Goal: Task Accomplishment & Management: Complete application form

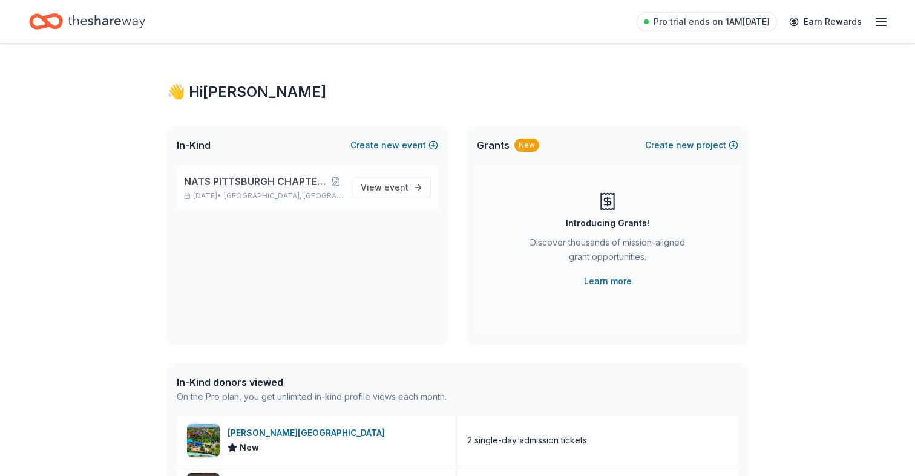
click at [254, 183] on span "NATS PITTSBURGH CHAPTER FIRST ANNIVERSARY" at bounding box center [256, 181] width 145 height 15
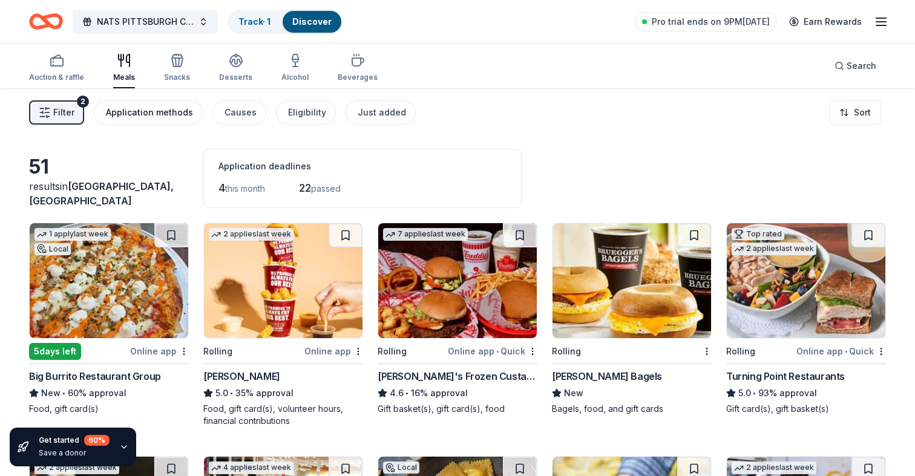
click at [181, 116] on div "Application methods" at bounding box center [149, 112] width 87 height 15
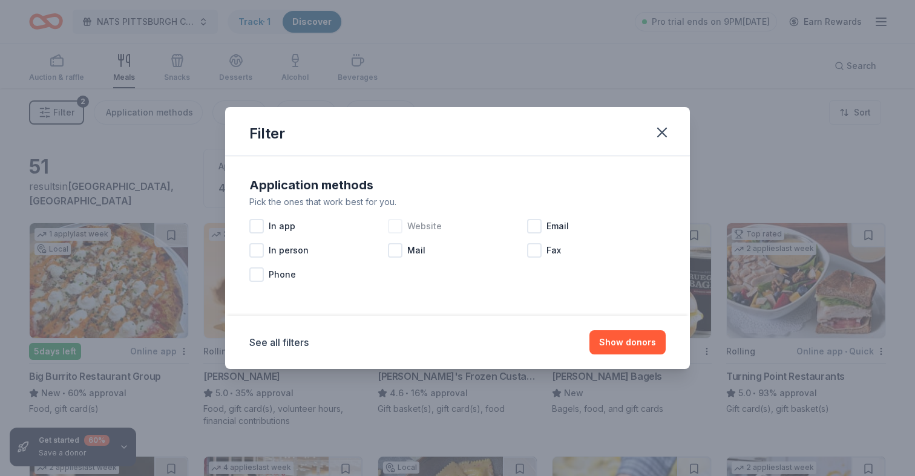
click at [399, 227] on div at bounding box center [395, 226] width 15 height 15
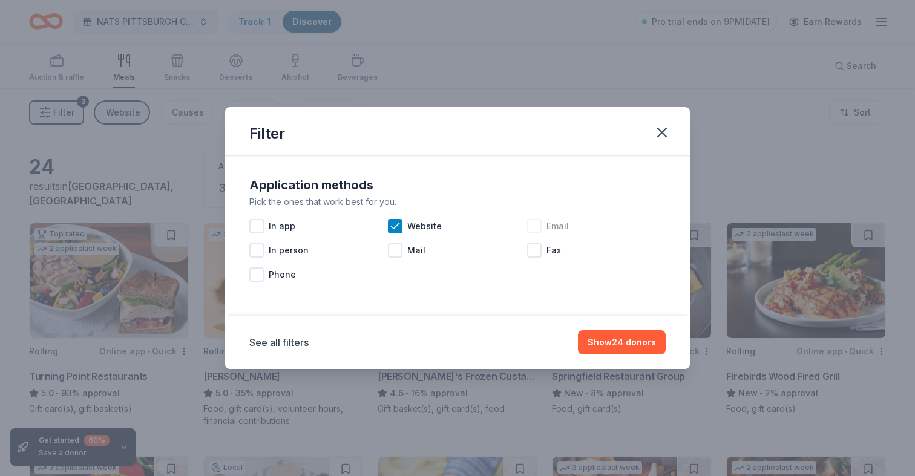
click at [533, 223] on div at bounding box center [534, 226] width 15 height 15
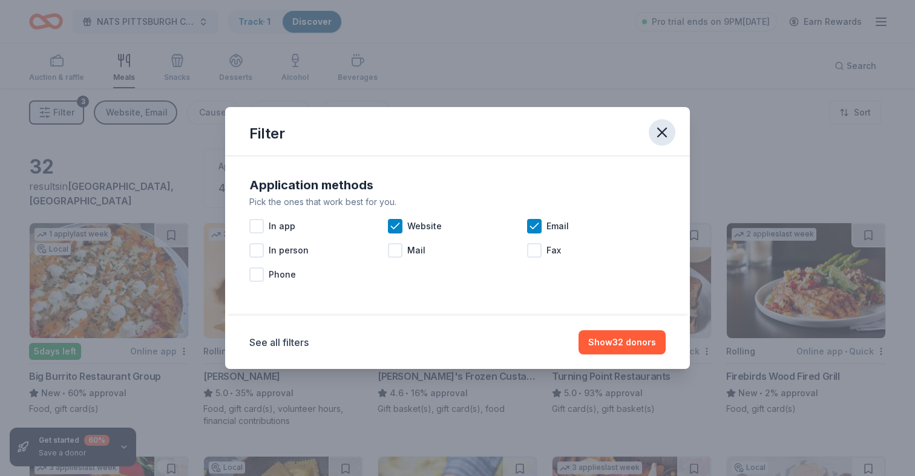
click at [664, 133] on icon "button" at bounding box center [661, 132] width 17 height 17
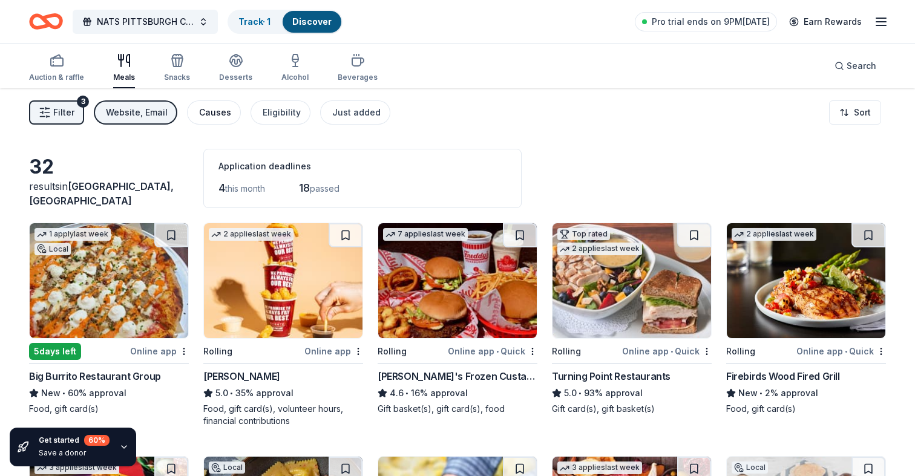
click at [211, 114] on div "Causes" at bounding box center [215, 112] width 32 height 15
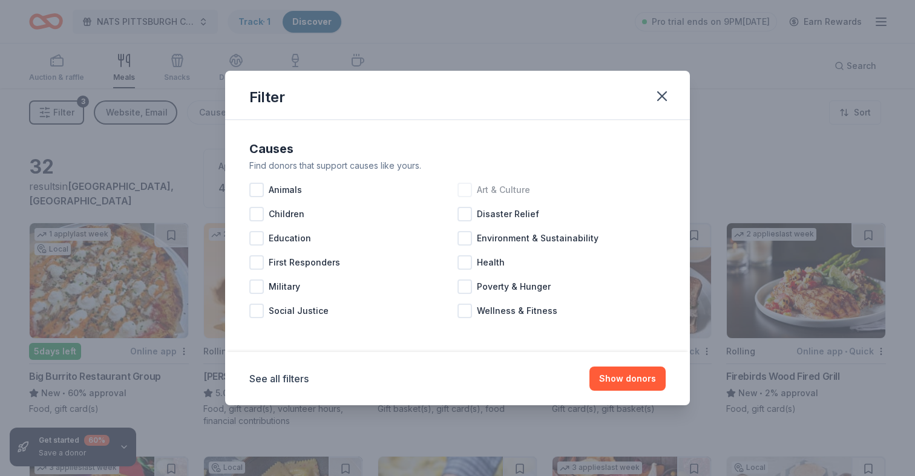
click at [464, 190] on div at bounding box center [464, 190] width 15 height 15
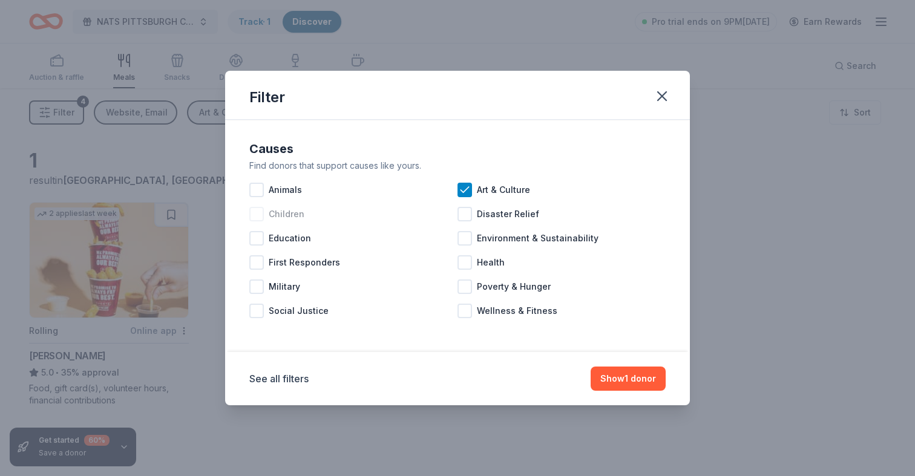
click at [257, 212] on div at bounding box center [256, 214] width 15 height 15
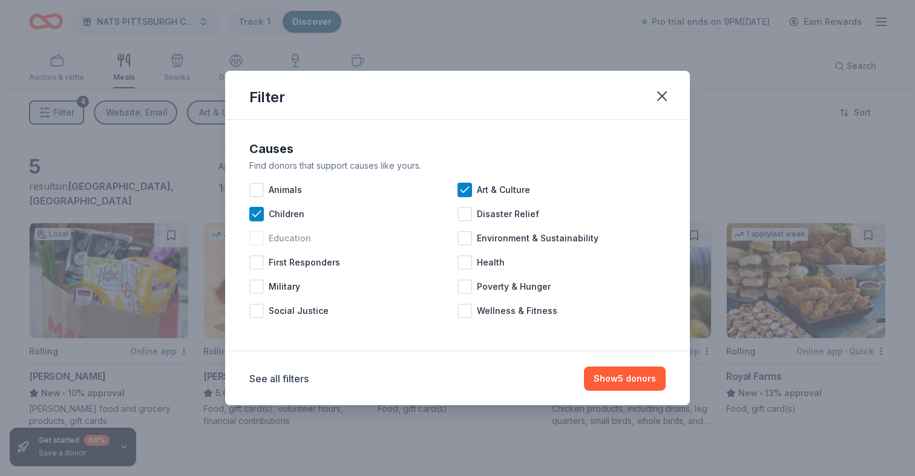
click at [255, 239] on div at bounding box center [256, 238] width 15 height 15
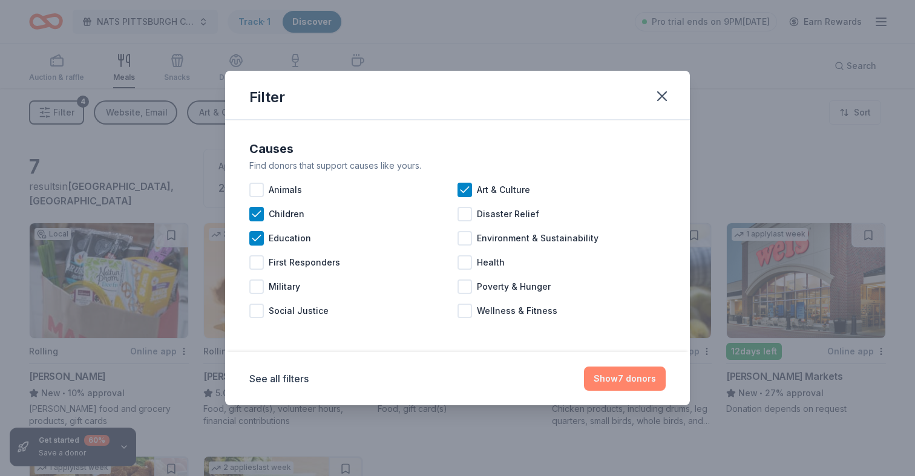
click at [616, 377] on button "Show 7 donors" at bounding box center [625, 379] width 82 height 24
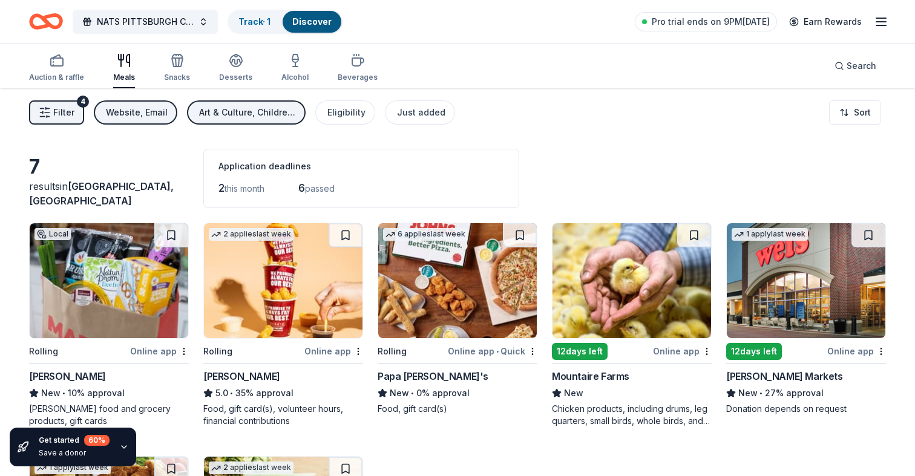
click at [117, 286] on img at bounding box center [109, 280] width 159 height 115
click at [877, 25] on icon "button" at bounding box center [881, 22] width 15 height 15
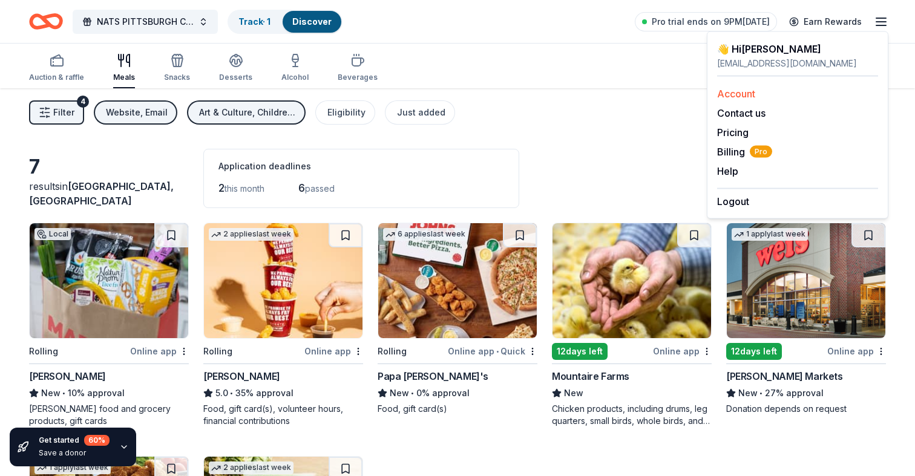
click at [744, 94] on link "Account" at bounding box center [736, 94] width 38 height 12
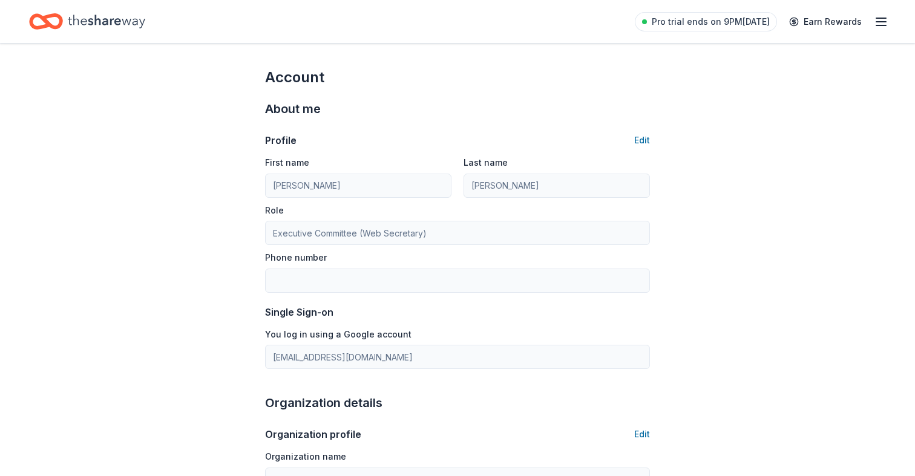
click at [106, 18] on icon "Home" at bounding box center [106, 21] width 77 height 25
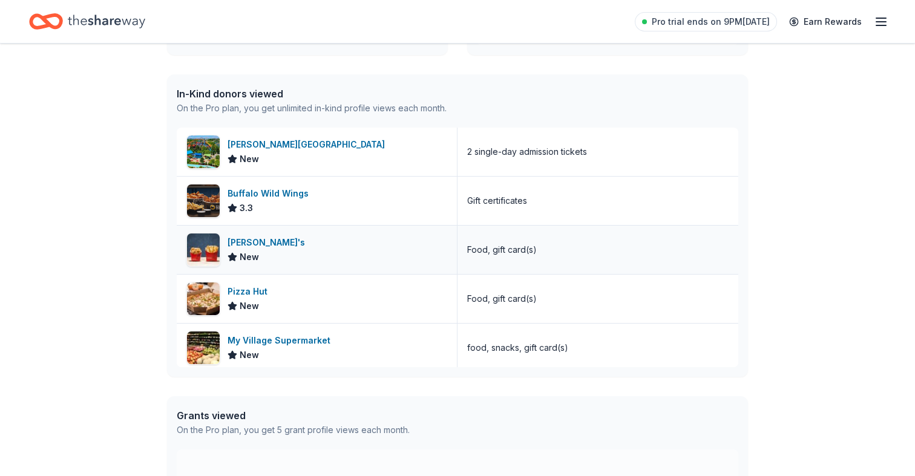
scroll to position [4, 0]
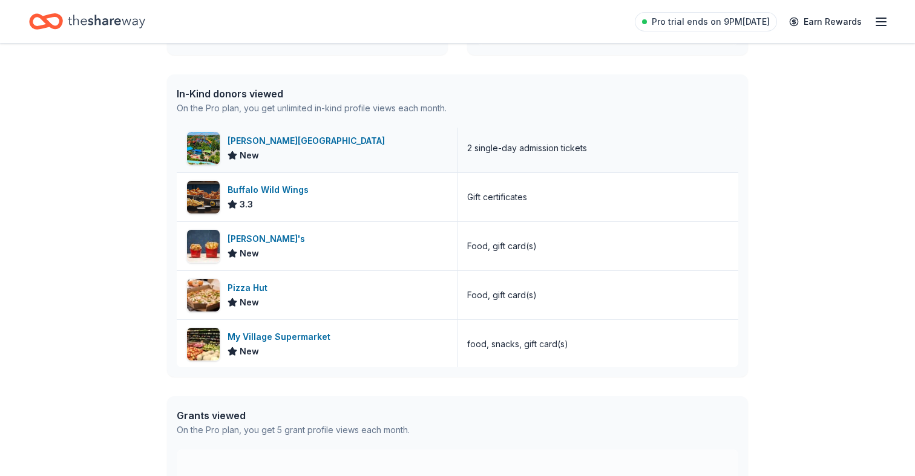
click at [281, 148] on div "[PERSON_NAME][GEOGRAPHIC_DATA]" at bounding box center [308, 141] width 162 height 15
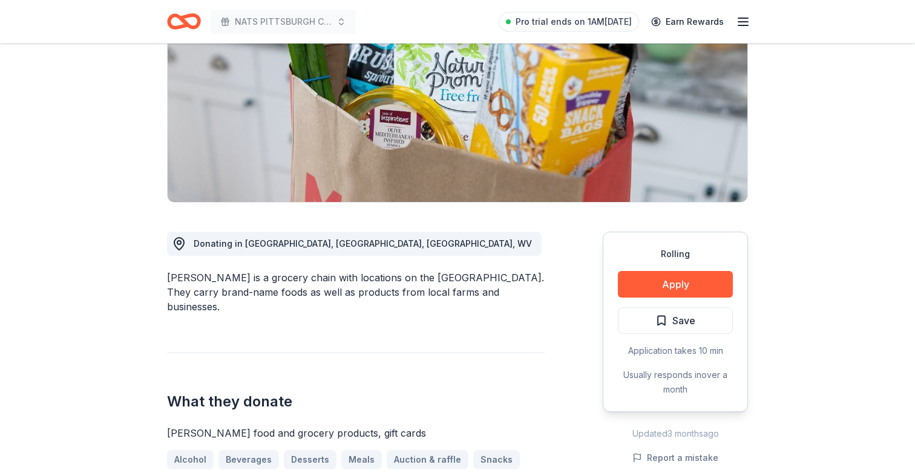
scroll to position [156, 0]
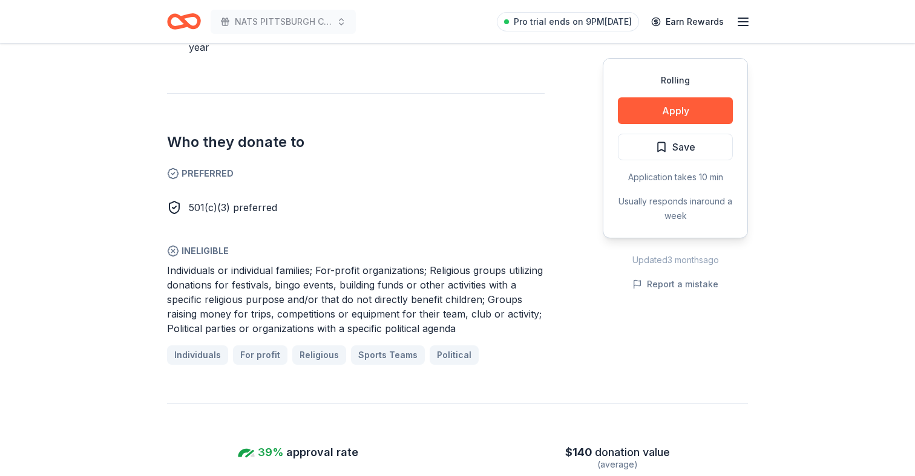
scroll to position [511, 0]
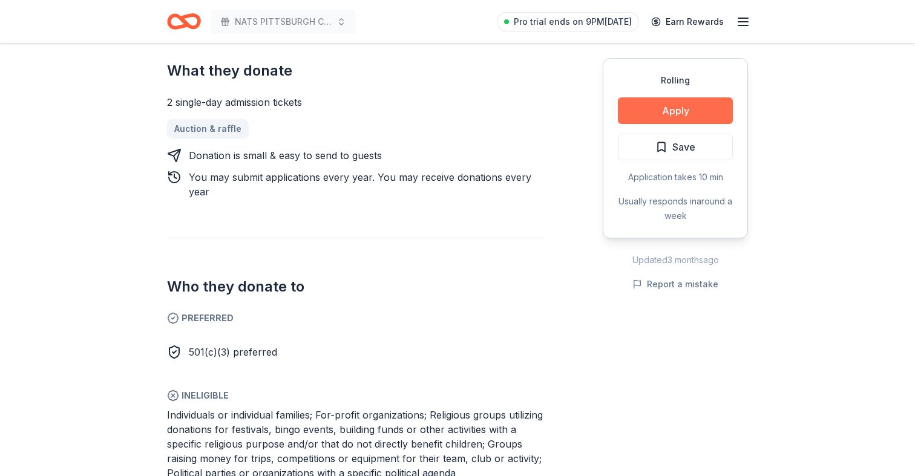
click at [701, 105] on button "Apply" at bounding box center [675, 110] width 115 height 27
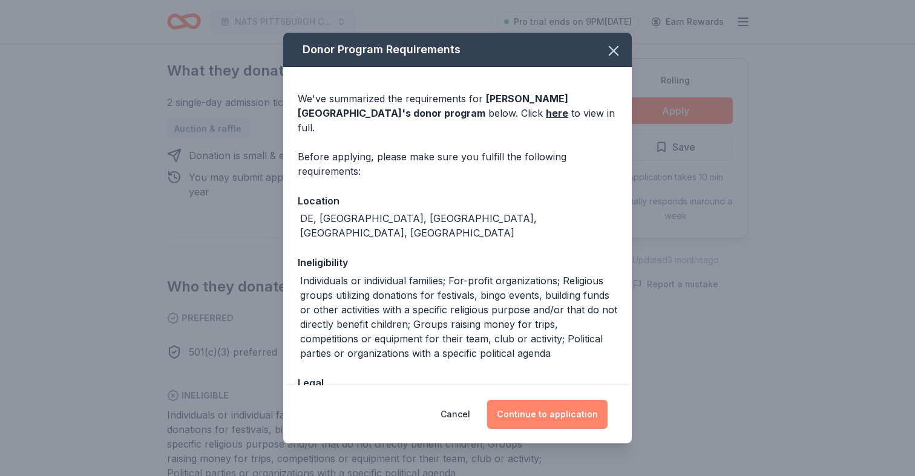
click at [529, 425] on button "Continue to application" at bounding box center [547, 414] width 120 height 29
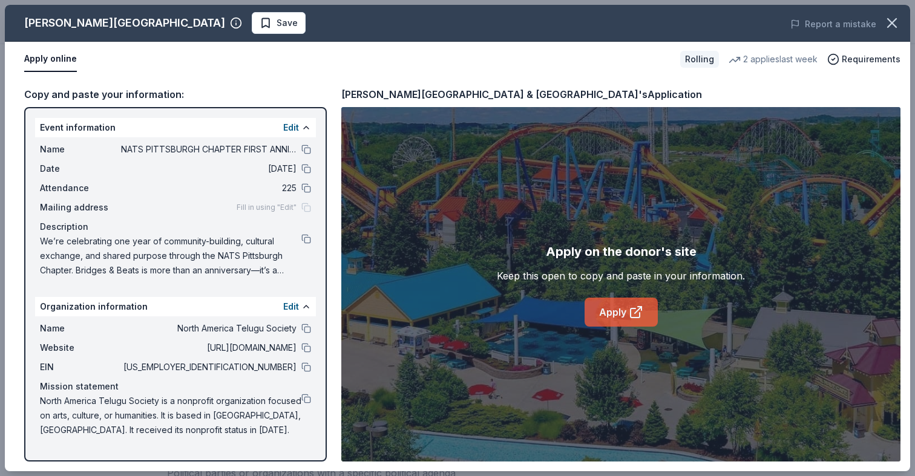
click at [610, 313] on link "Apply" at bounding box center [620, 312] width 73 height 29
click at [615, 311] on link "Apply" at bounding box center [620, 312] width 73 height 29
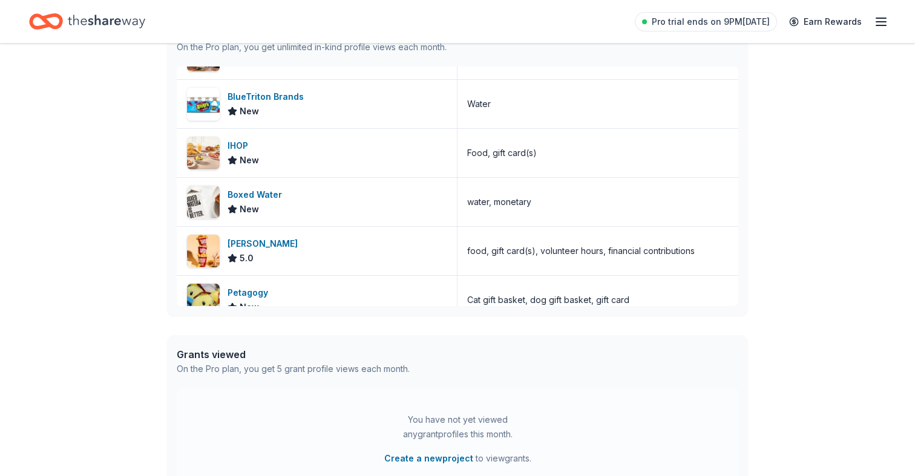
scroll to position [1230, 0]
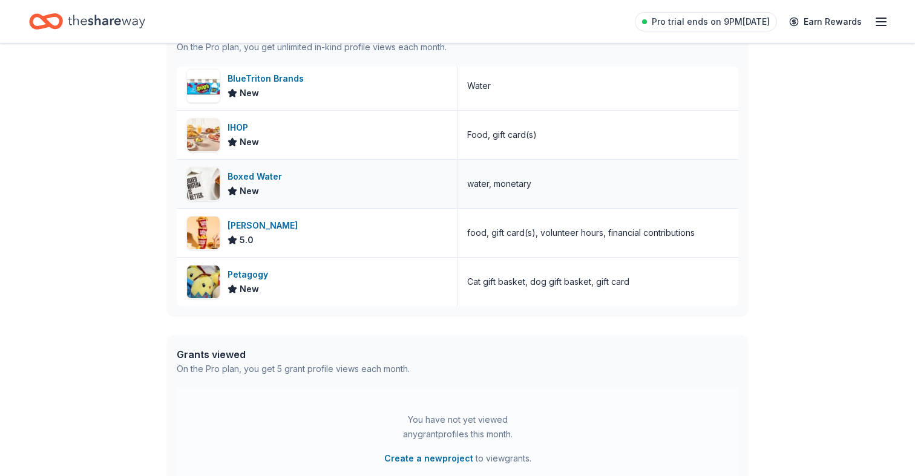
click at [267, 177] on div "Boxed Water" at bounding box center [256, 176] width 59 height 15
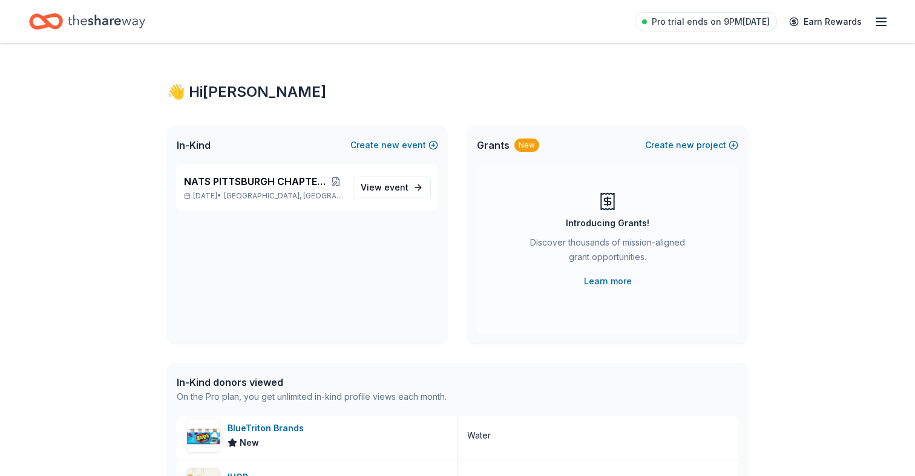
click at [883, 19] on icon "button" at bounding box center [881, 22] width 15 height 15
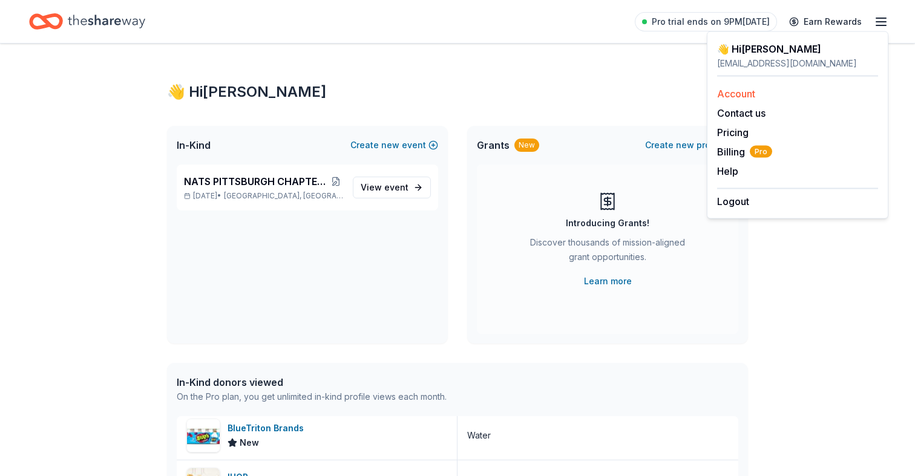
click at [744, 90] on link "Account" at bounding box center [736, 94] width 38 height 12
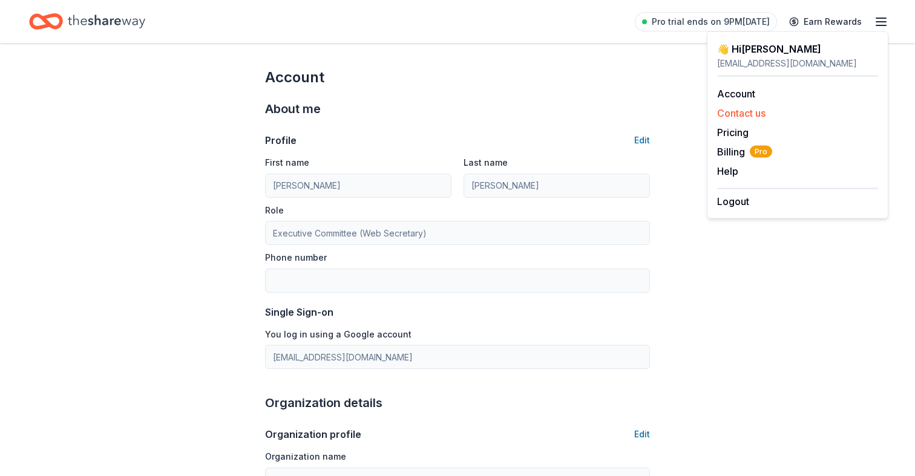
click at [736, 113] on button "Contact us" at bounding box center [741, 113] width 48 height 15
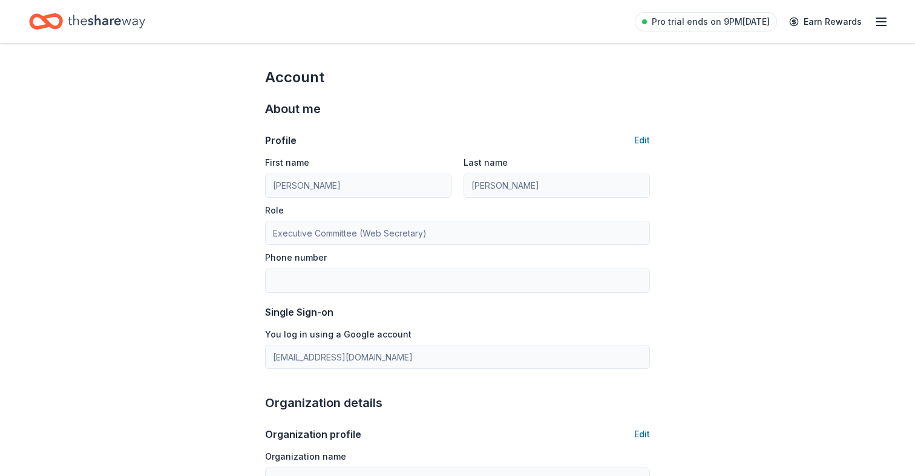
click at [68, 24] on icon "Home" at bounding box center [106, 21] width 77 height 25
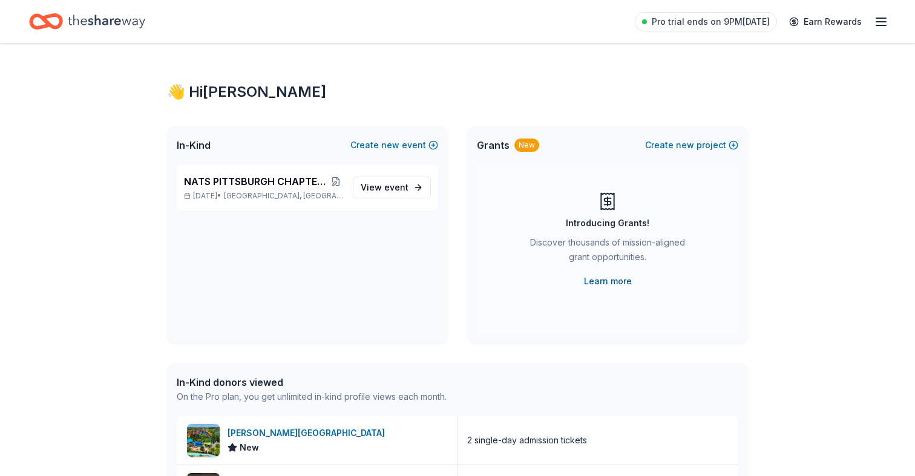
click at [624, 283] on link "Learn more" at bounding box center [608, 281] width 48 height 15
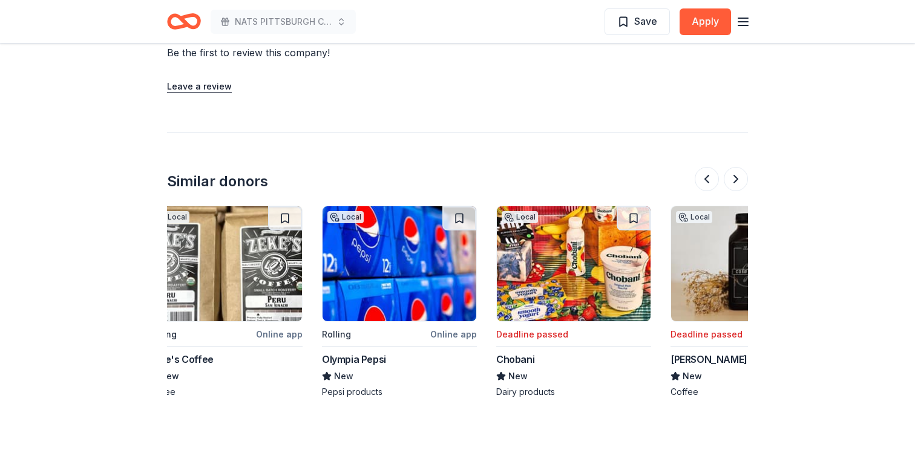
scroll to position [0, 368]
click at [437, 273] on img at bounding box center [399, 263] width 154 height 115
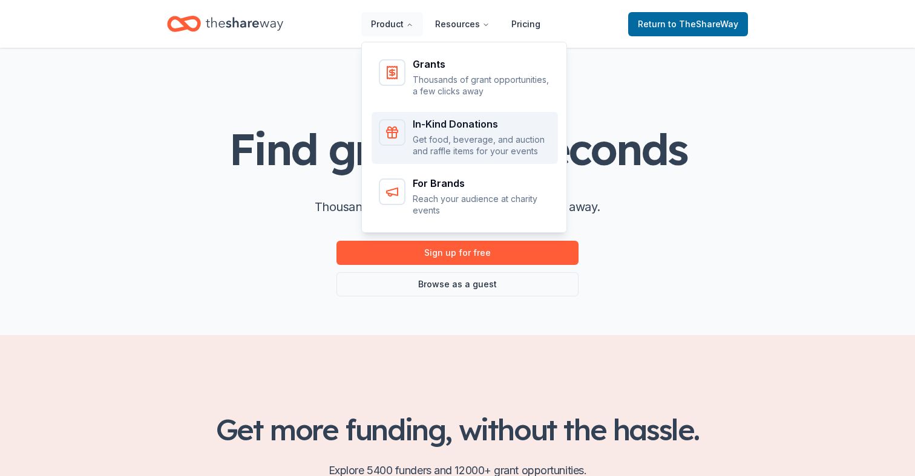
click at [446, 125] on div "In-Kind Donations" at bounding box center [482, 124] width 138 height 10
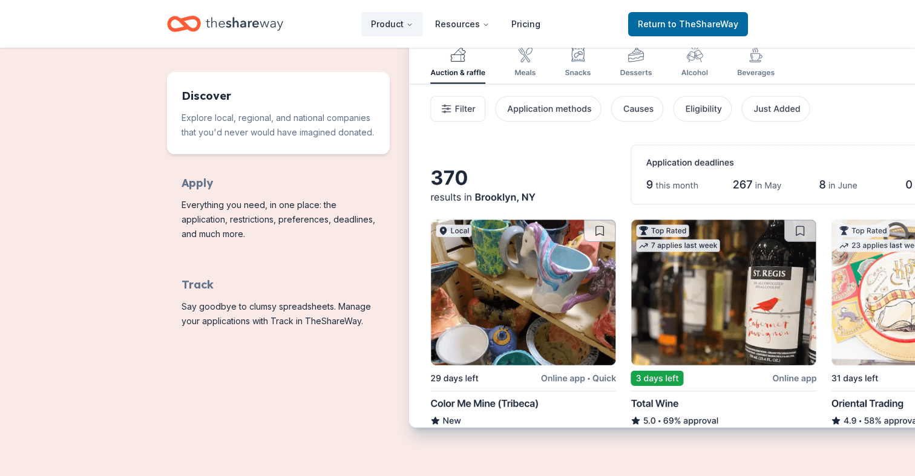
scroll to position [612, 0]
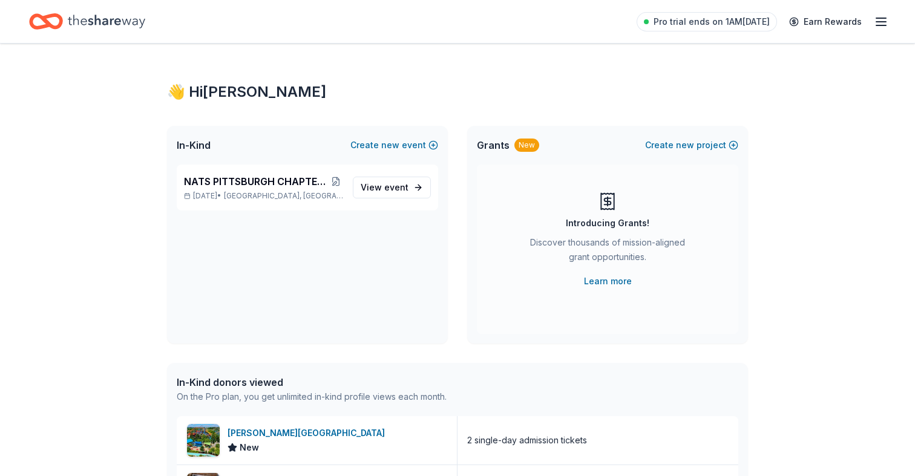
click at [120, 26] on icon "Home" at bounding box center [106, 21] width 77 height 25
click at [119, 19] on icon "Home" at bounding box center [106, 21] width 77 height 13
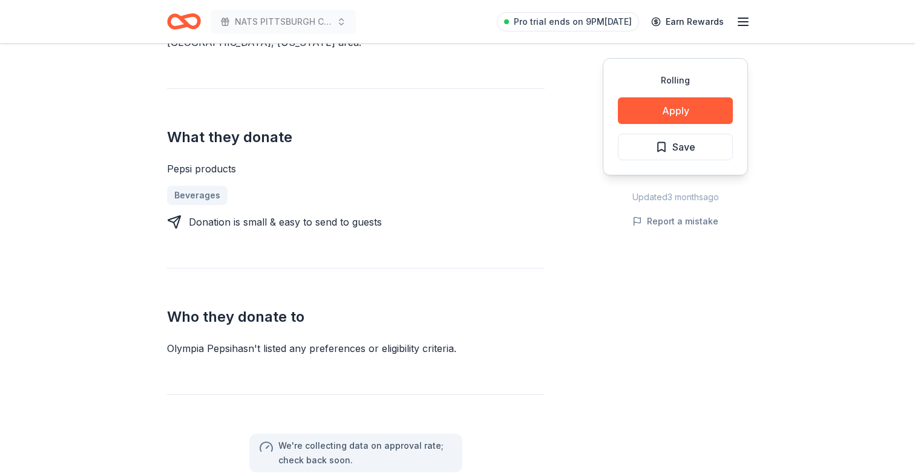
scroll to position [451, 0]
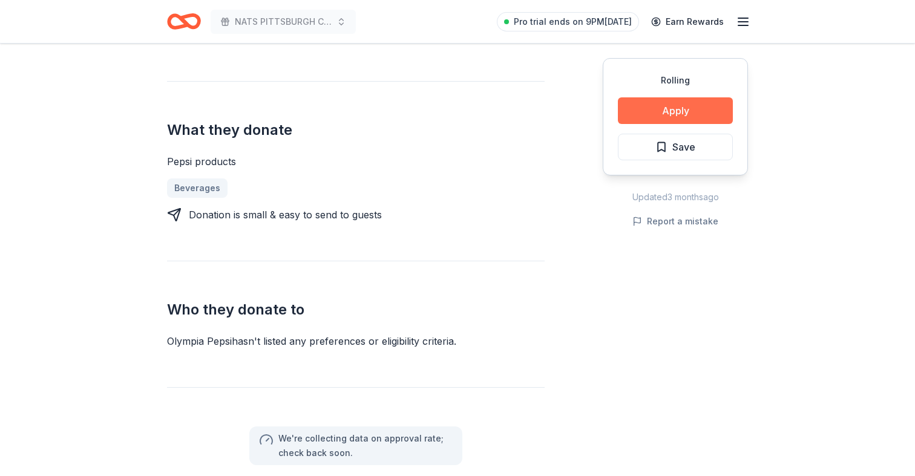
click at [640, 112] on button "Apply" at bounding box center [675, 110] width 115 height 27
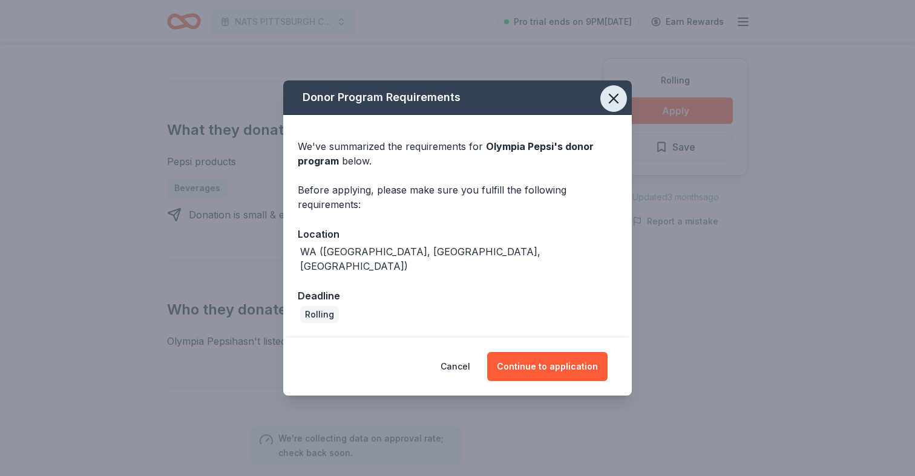
click at [616, 101] on icon "button" at bounding box center [613, 98] width 17 height 17
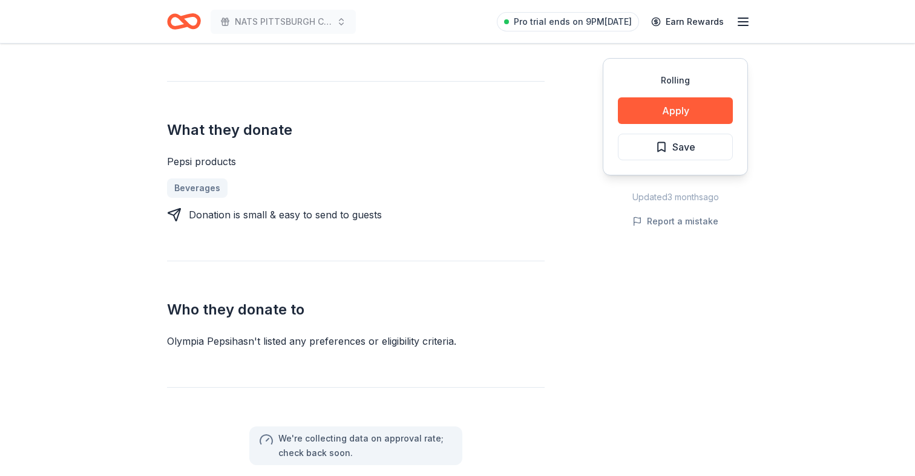
scroll to position [0, 0]
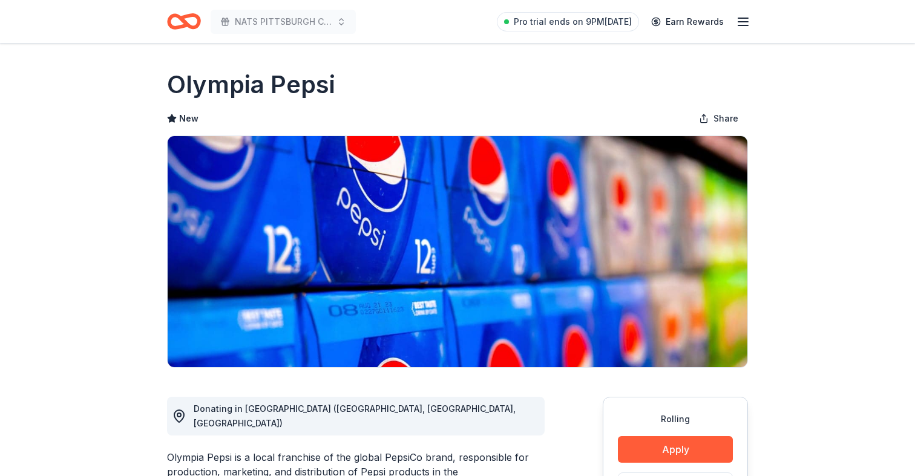
click at [748, 25] on icon "button" at bounding box center [743, 22] width 15 height 15
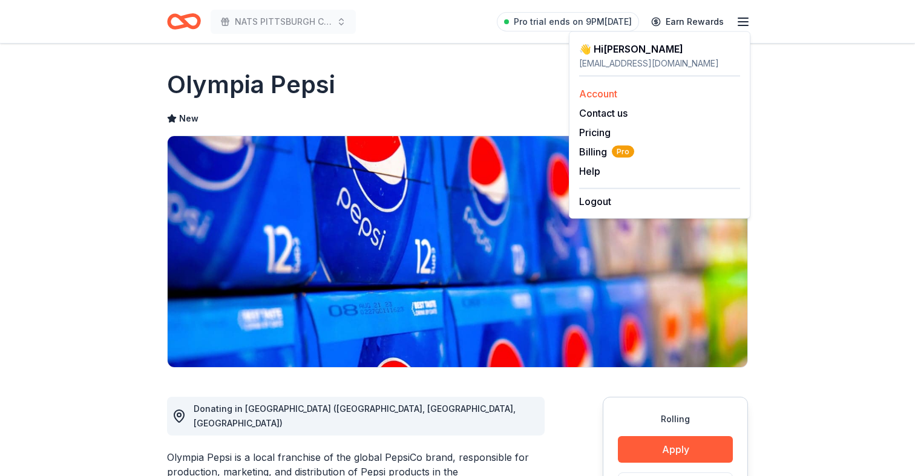
click at [598, 90] on link "Account" at bounding box center [598, 94] width 38 height 12
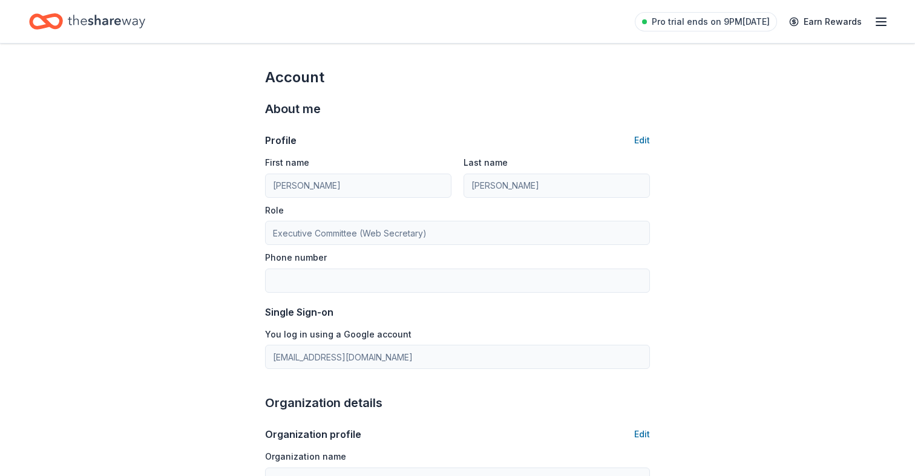
click at [85, 15] on icon "Home" at bounding box center [106, 21] width 77 height 25
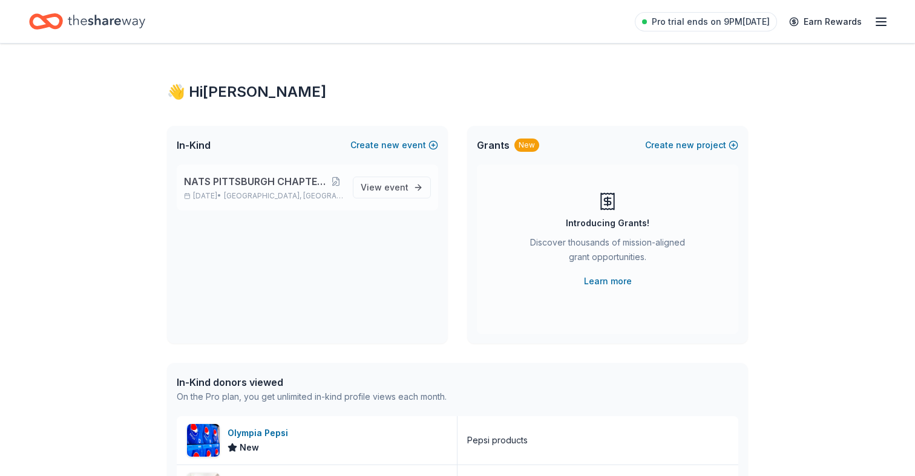
click at [233, 185] on span "NATS PITTSBURGH CHAPTER FIRST ANNIVERSARY" at bounding box center [256, 181] width 145 height 15
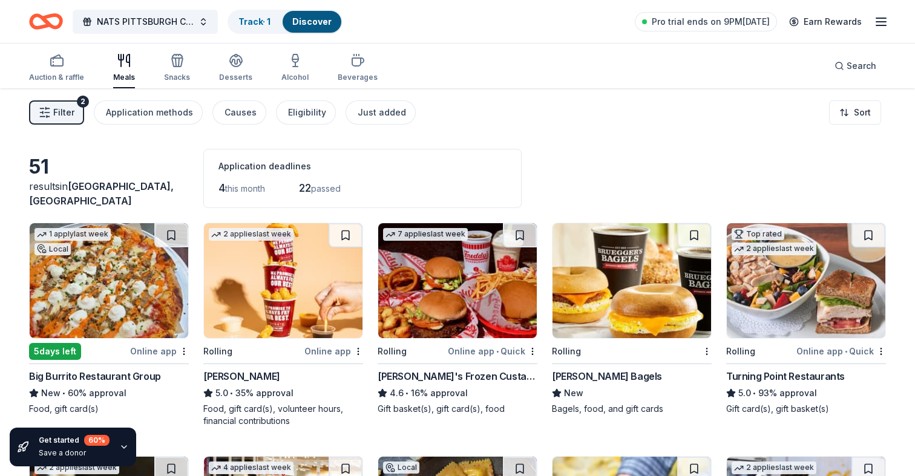
click at [47, 113] on icon "button" at bounding box center [45, 112] width 12 height 12
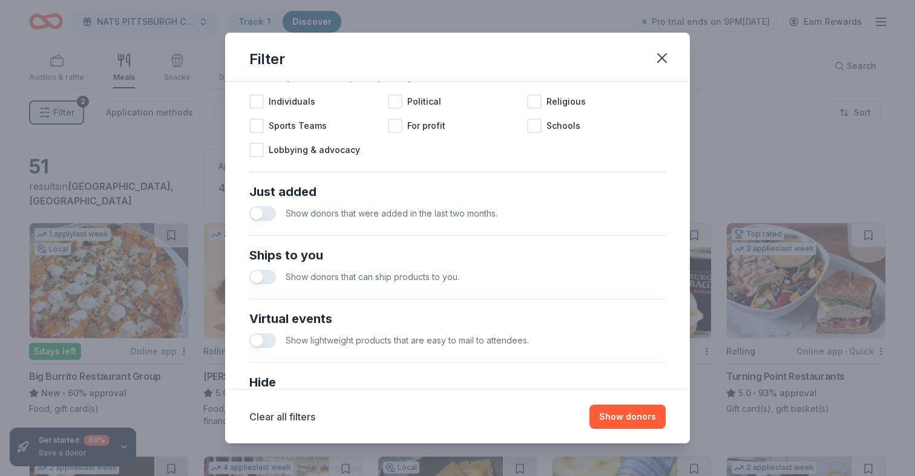
scroll to position [488, 0]
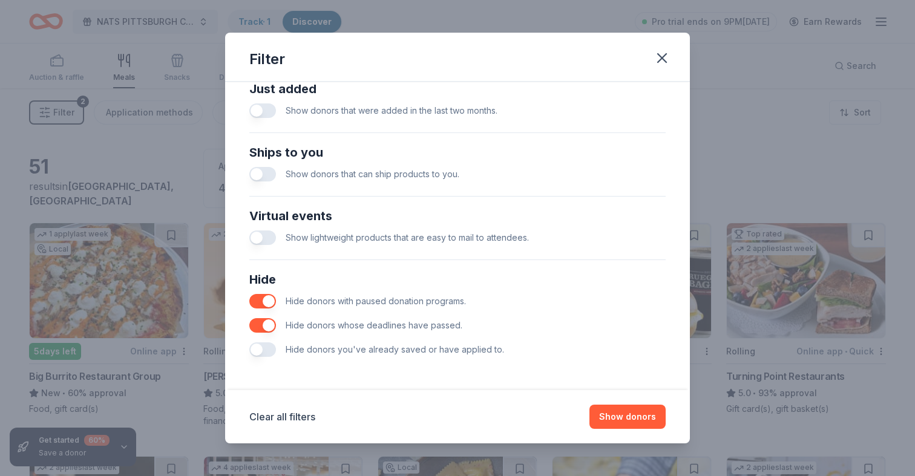
click at [265, 353] on button "button" at bounding box center [262, 349] width 27 height 15
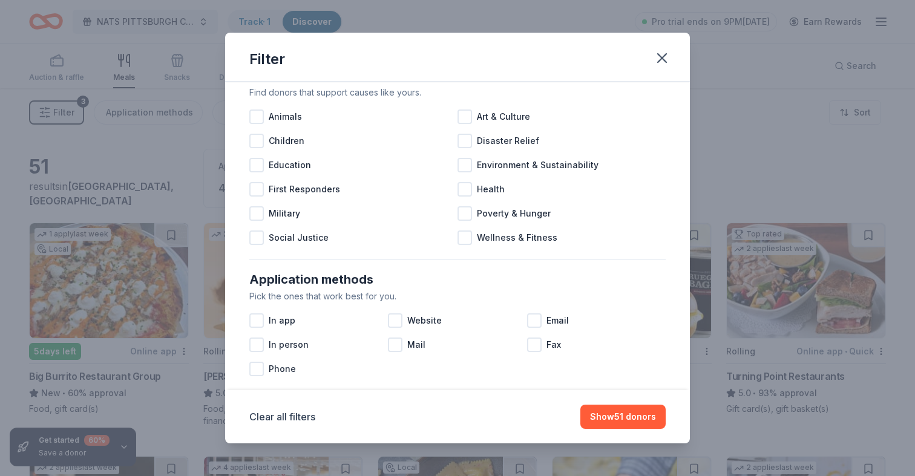
scroll to position [54, 0]
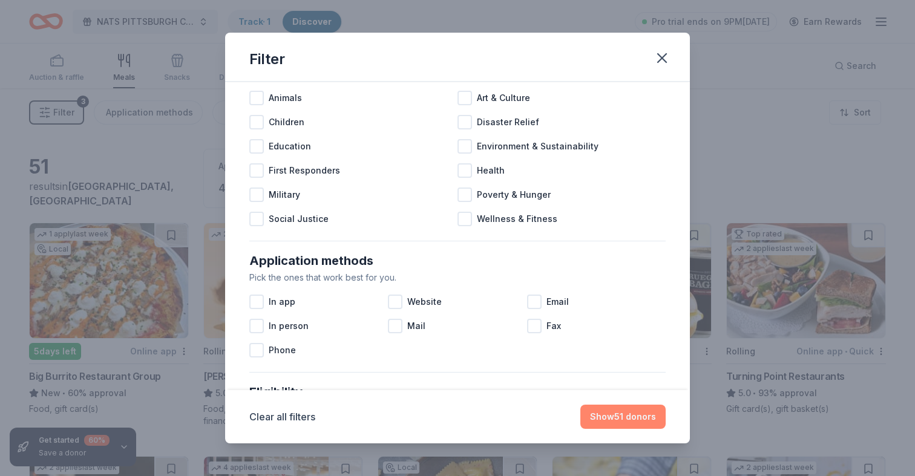
click at [618, 419] on button "Show 51 donors" at bounding box center [622, 417] width 85 height 24
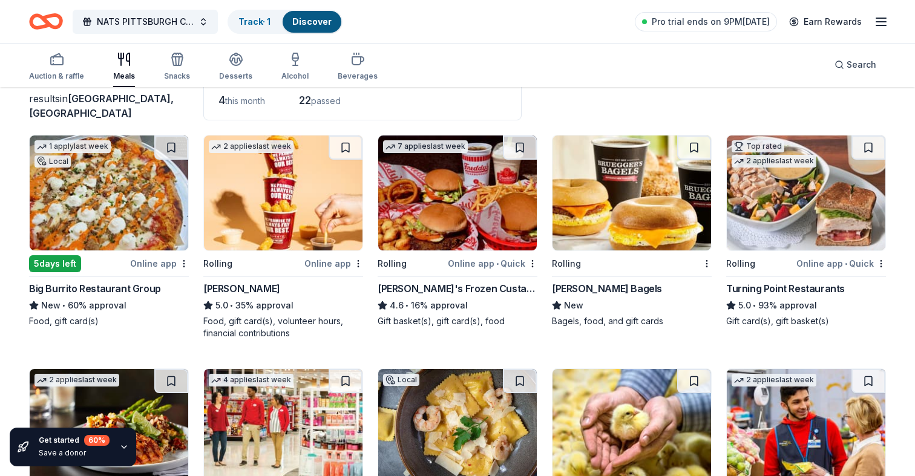
scroll to position [0, 0]
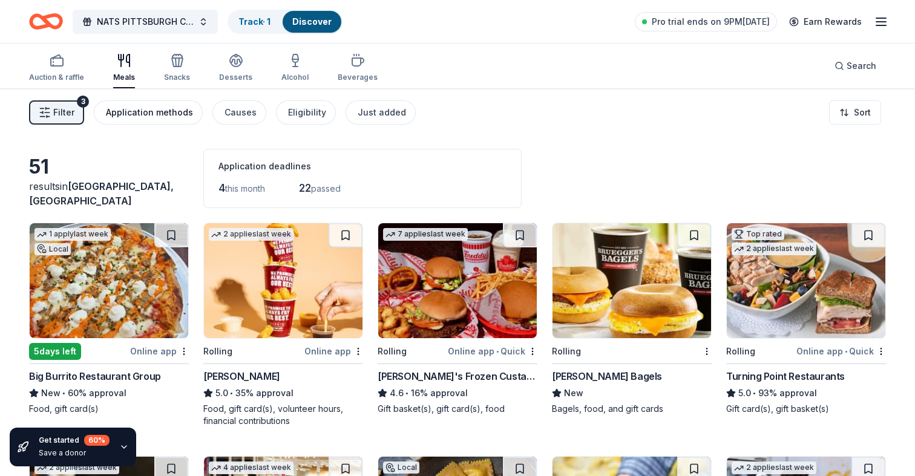
click at [148, 112] on div "Application methods" at bounding box center [149, 112] width 87 height 15
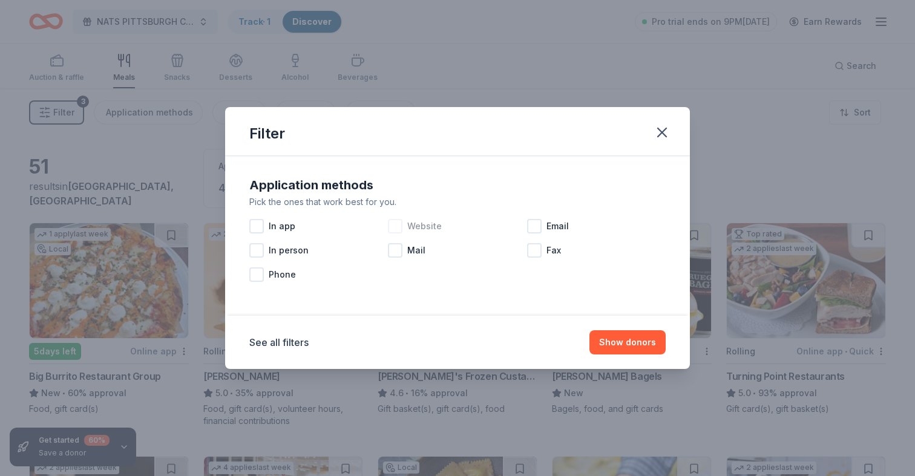
click at [397, 227] on div at bounding box center [395, 226] width 15 height 15
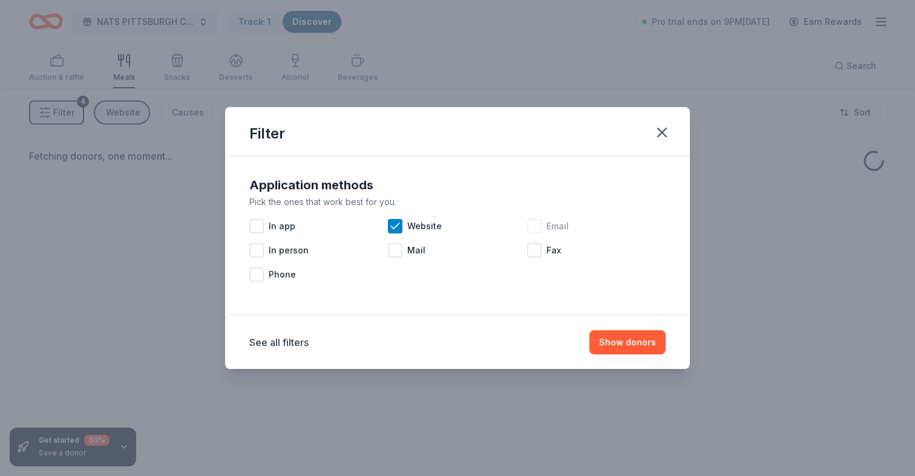
click at [533, 224] on div at bounding box center [534, 226] width 15 height 15
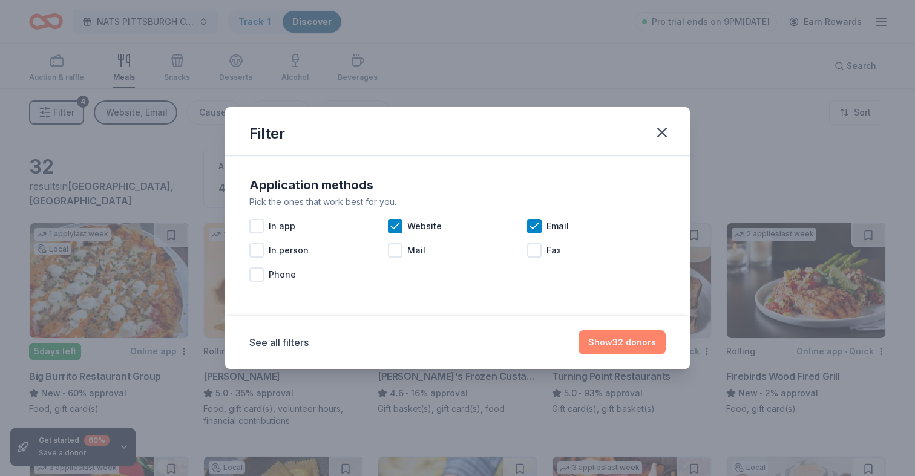
click at [613, 338] on button "Show 32 donors" at bounding box center [621, 342] width 87 height 24
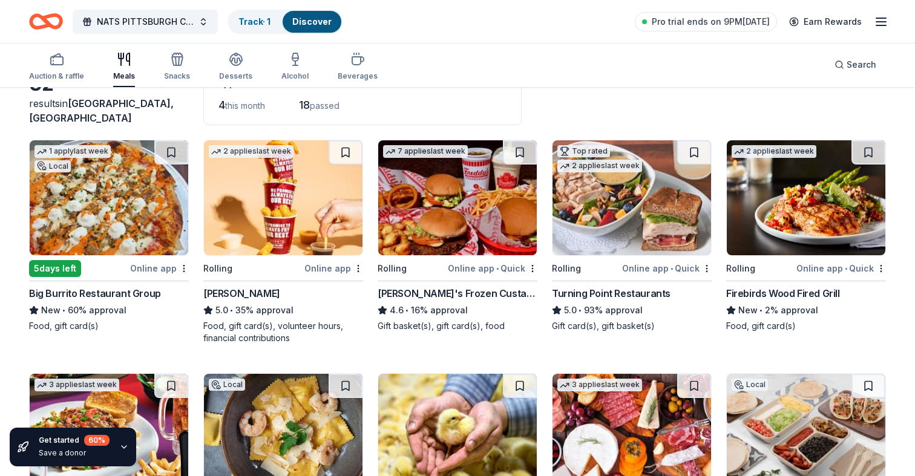
scroll to position [85, 0]
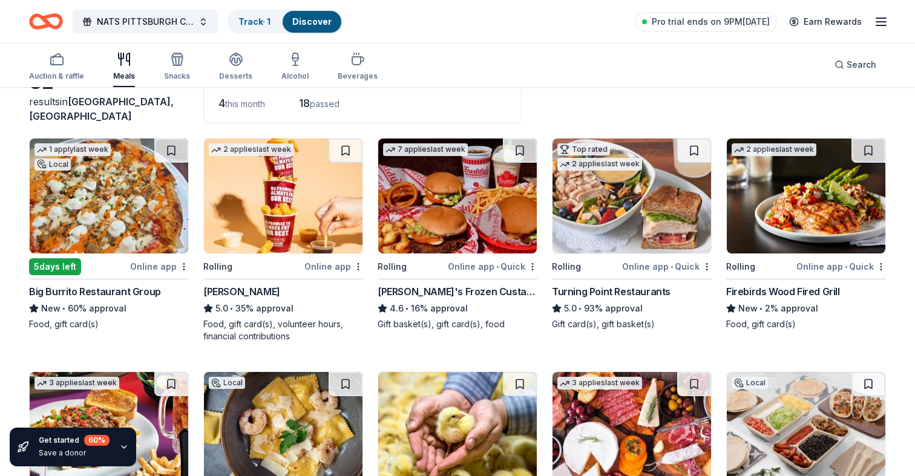
click at [309, 218] on img at bounding box center [283, 196] width 159 height 115
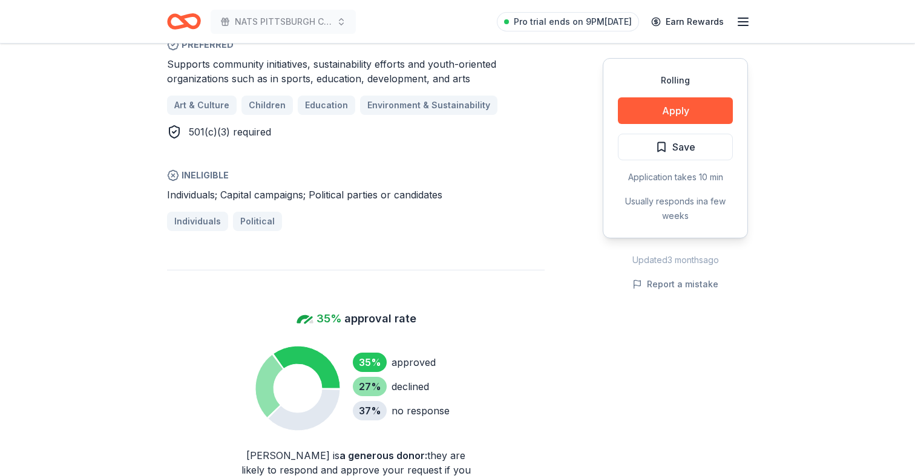
scroll to position [748, 0]
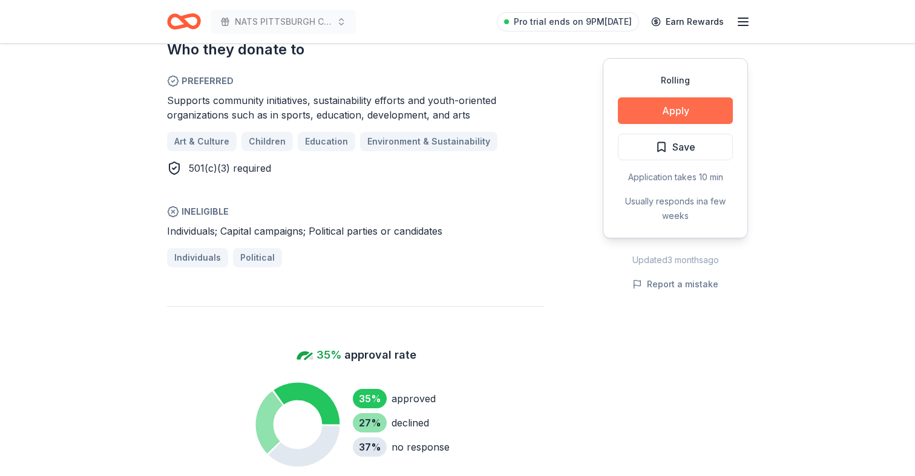
click at [644, 110] on button "Apply" at bounding box center [675, 110] width 115 height 27
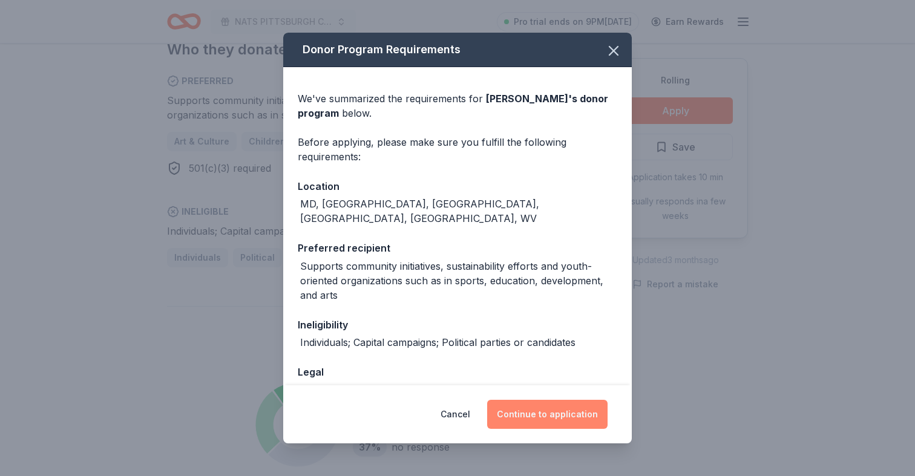
click at [529, 421] on button "Continue to application" at bounding box center [547, 414] width 120 height 29
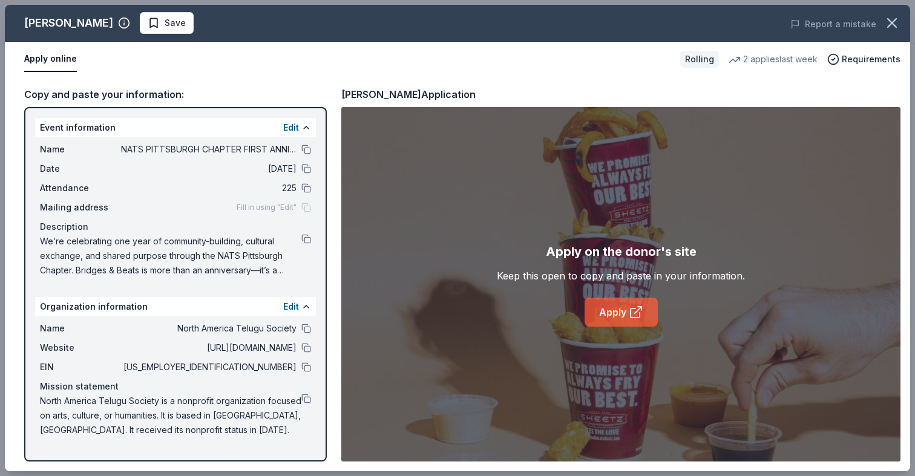
click at [604, 310] on link "Apply" at bounding box center [620, 312] width 73 height 29
click at [627, 316] on link "Apply" at bounding box center [620, 312] width 73 height 29
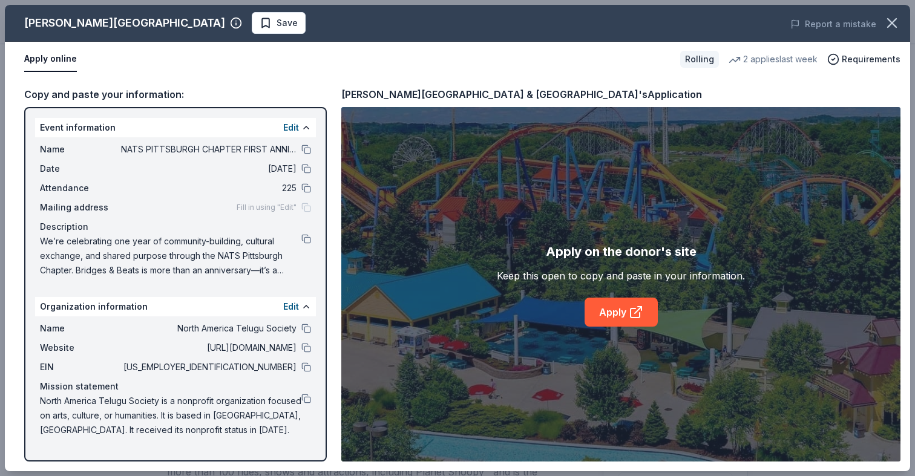
scroll to position [511, 0]
